Goal: Task Accomplishment & Management: Manage account settings

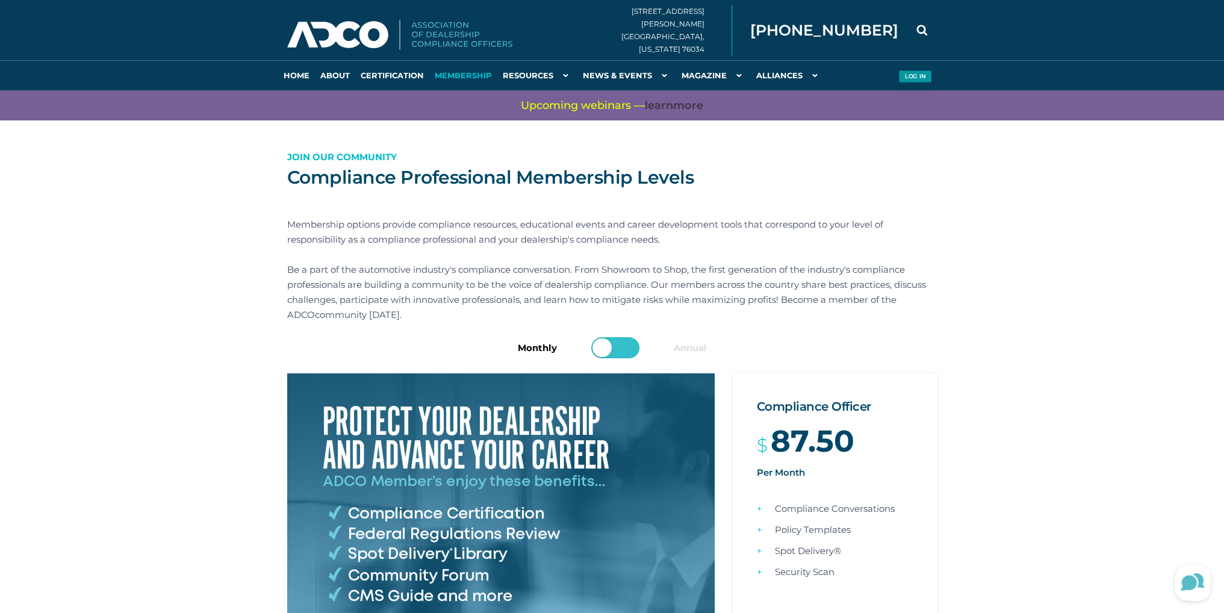
click at [911, 76] on button "Log in" at bounding box center [914, 76] width 33 height 13
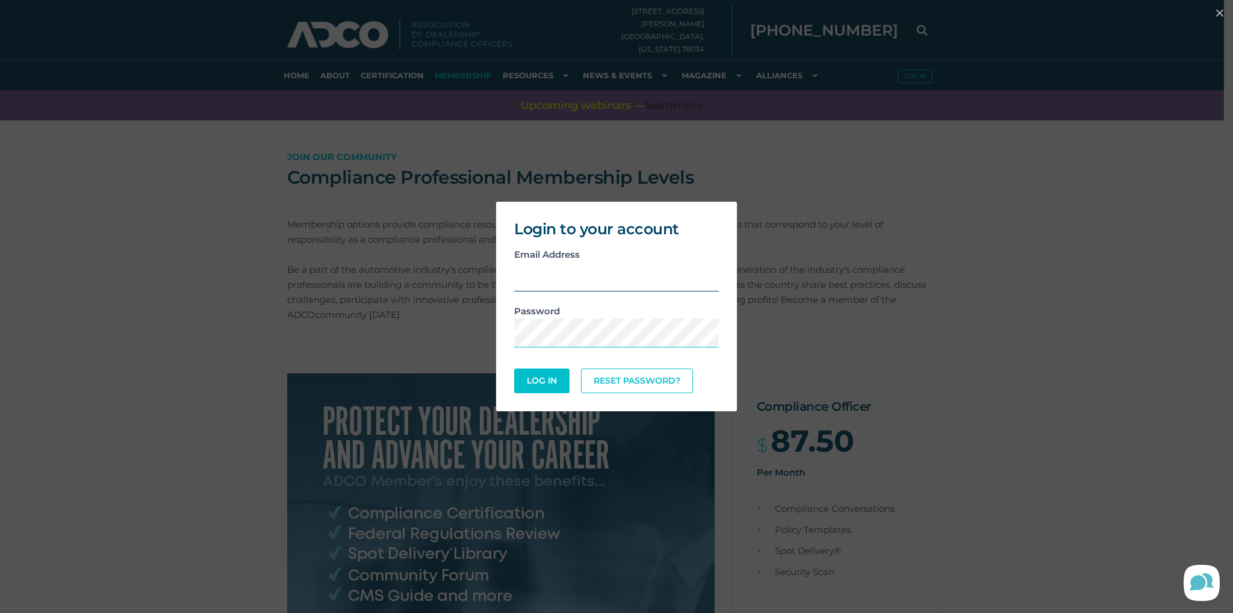
click at [553, 279] on input "email" at bounding box center [616, 276] width 205 height 29
click at [530, 378] on button "Log In" at bounding box center [541, 380] width 52 height 23
click at [515, 275] on input "CMHODSON@MONTROSEFORDNISSAN.COM" at bounding box center [616, 275] width 205 height 29
type input "CMHODSON@MONTROSEFORDNISSAN.COM"
click at [631, 375] on link "Reset Password?" at bounding box center [637, 379] width 107 height 23
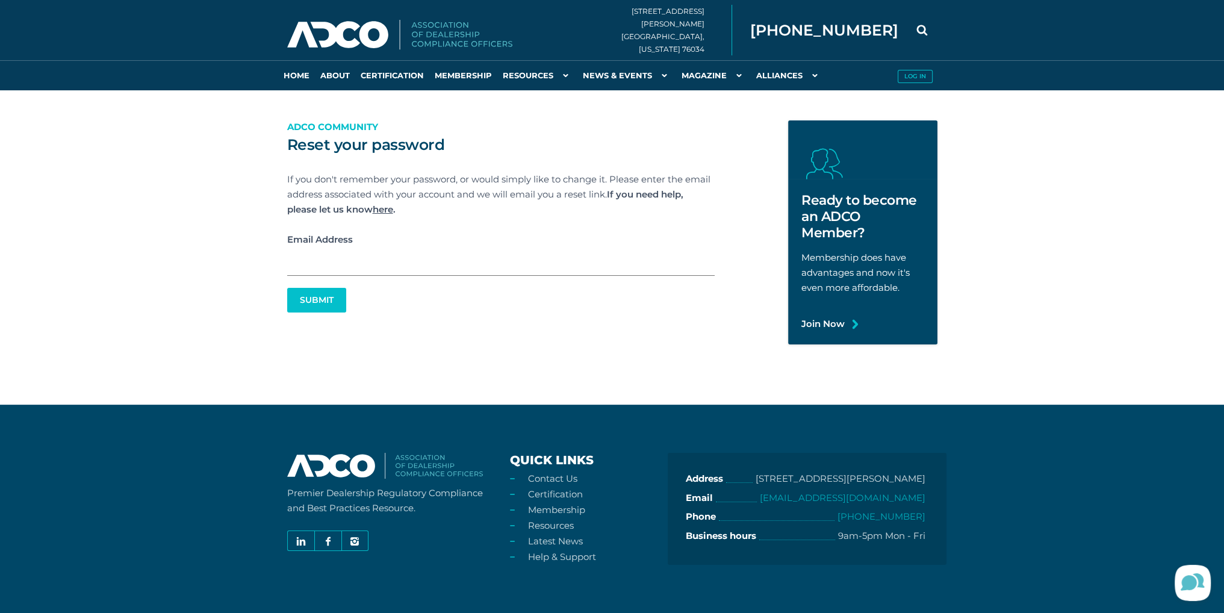
click at [326, 270] on input "Email Address" at bounding box center [500, 261] width 427 height 29
type input "[EMAIL_ADDRESS][DOMAIN_NAME]"
click at [316, 300] on button "Submit" at bounding box center [316, 299] width 56 height 23
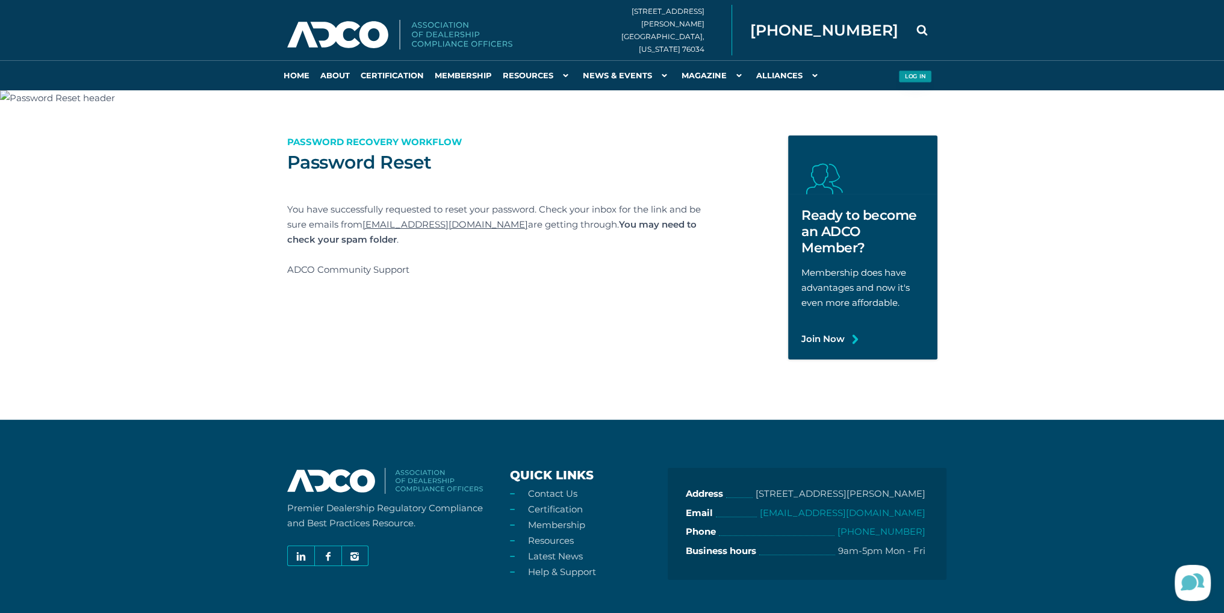
click at [909, 75] on button "Log in" at bounding box center [914, 76] width 33 height 13
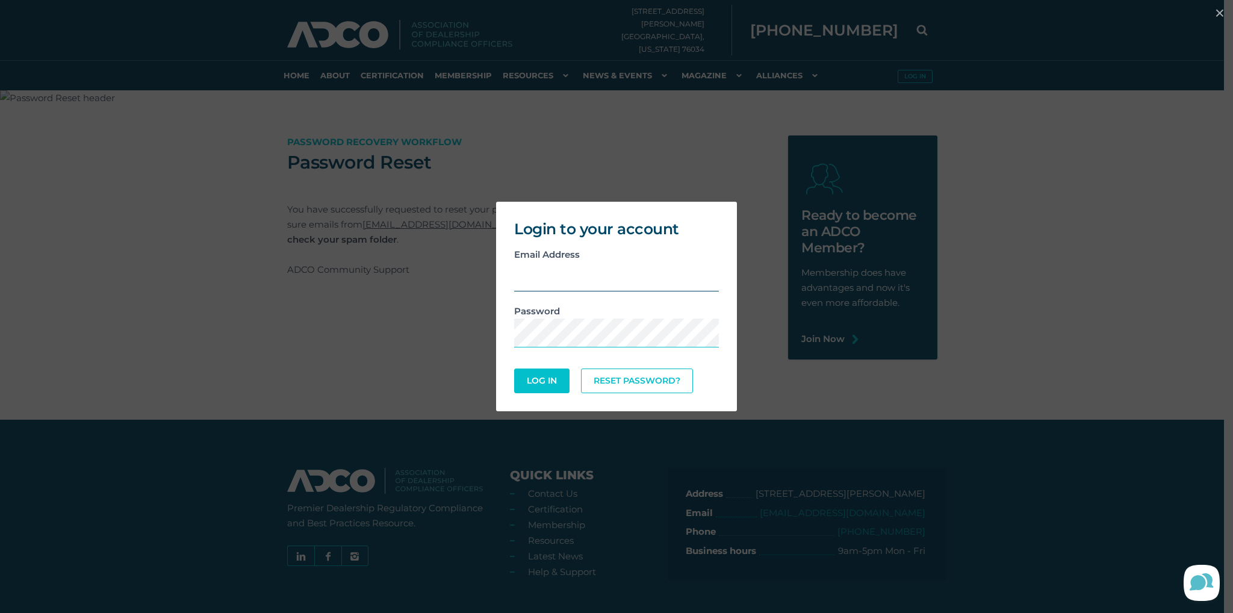
click at [575, 283] on input "email" at bounding box center [616, 276] width 205 height 29
type input "CMHODSON@MONTROSEFORDNISSAN.COM"
click at [514, 368] on button "Log In" at bounding box center [541, 380] width 55 height 25
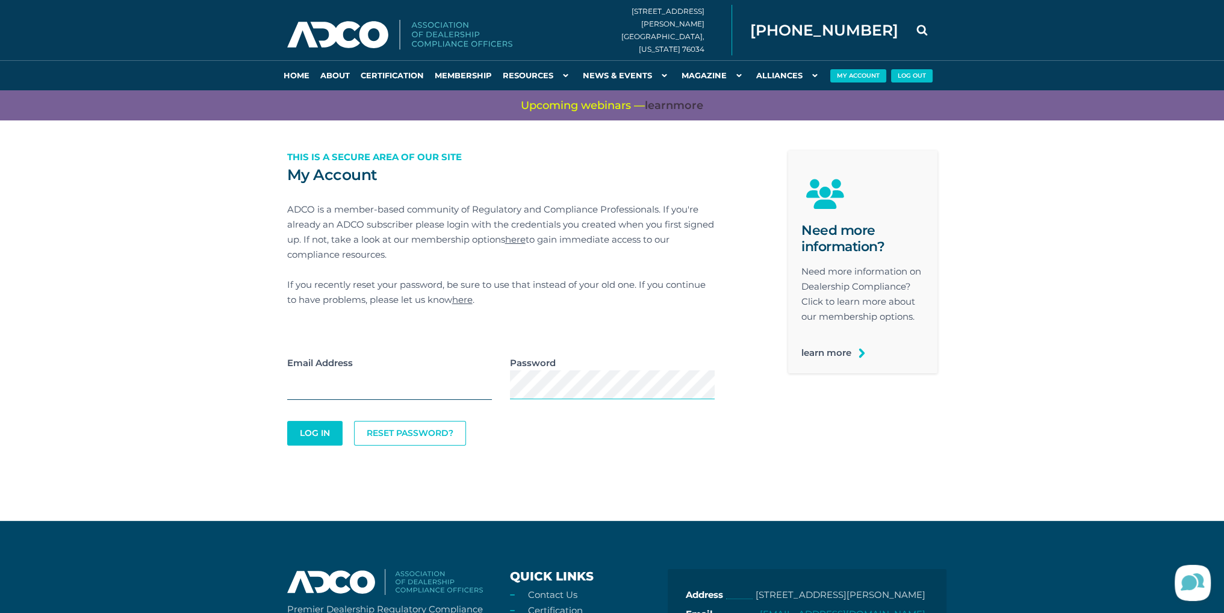
click at [313, 393] on input "email" at bounding box center [389, 384] width 205 height 29
type input "[EMAIL_ADDRESS][DOMAIN_NAME]"
click at [318, 429] on button "Log In" at bounding box center [314, 432] width 52 height 23
click at [857, 75] on button "My Account" at bounding box center [857, 76] width 53 height 13
